Goal: Find specific page/section: Find specific page/section

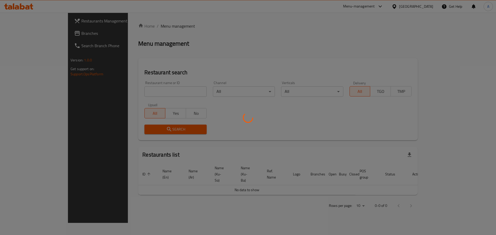
click at [125, 93] on div at bounding box center [248, 117] width 496 height 235
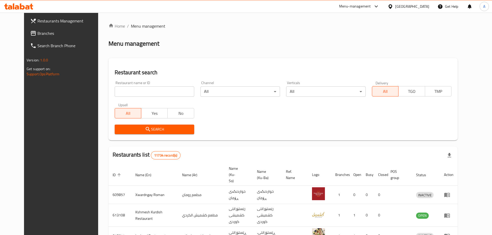
click at [125, 93] on div at bounding box center [246, 117] width 492 height 235
drag, startPoint x: 0, startPoint y: 0, endPoint x: 125, endPoint y: 93, distance: 155.5
click at [125, 93] on input "search" at bounding box center [155, 92] width 80 height 10
paste input "DuDu MilkTea"
type input "DuDu MilkTea"
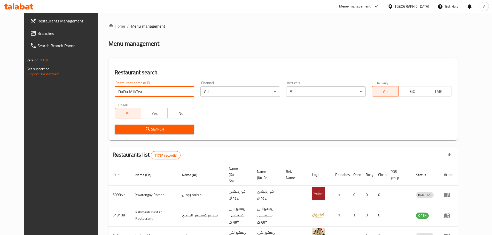
click button "Search" at bounding box center [155, 130] width 80 height 10
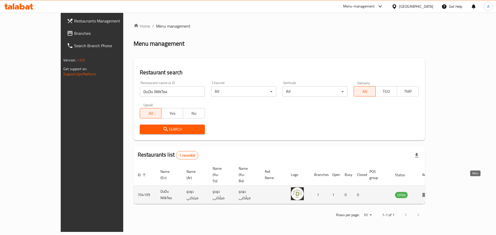
click at [427, 194] on icon "enhanced table" at bounding box center [426, 195] width 2 height 2
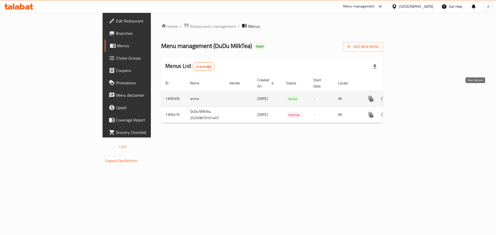
click at [411, 96] on icon "enhanced table" at bounding box center [408, 99] width 6 height 6
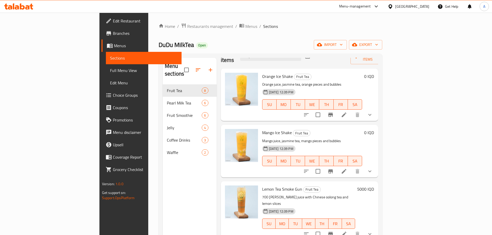
scroll to position [26, 0]
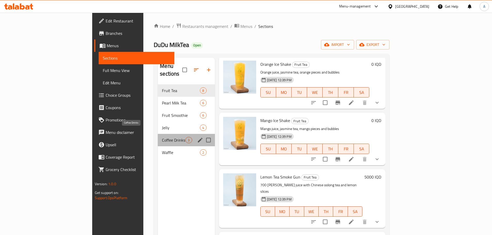
click at [162, 137] on span "Coffee Drinks" at bounding box center [174, 140] width 24 height 6
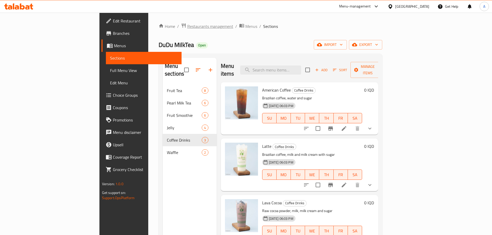
click at [187, 26] on span "Restaurants management" at bounding box center [210, 26] width 46 height 6
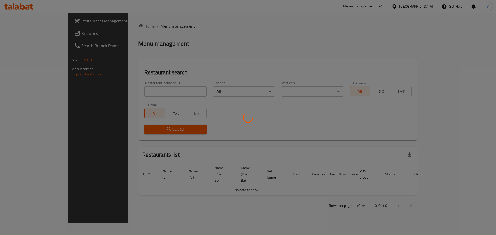
click at [139, 92] on div at bounding box center [248, 117] width 496 height 235
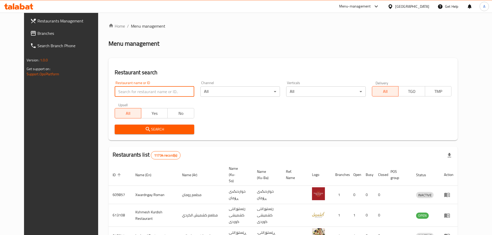
click at [139, 92] on input "search" at bounding box center [155, 92] width 80 height 10
type input "ب"
type input "freezo"
click button "Search" at bounding box center [155, 130] width 80 height 10
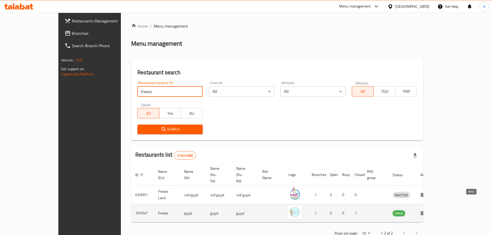
click at [426, 212] on icon "enhanced table" at bounding box center [424, 214] width 6 height 4
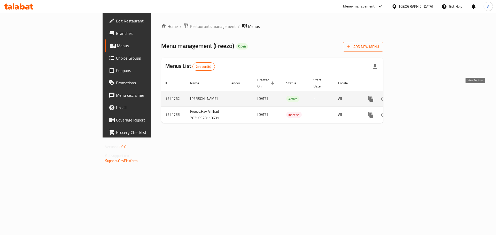
click at [414, 94] on link "enhanced table" at bounding box center [408, 99] width 12 height 12
